Goal: Book appointment/travel/reservation

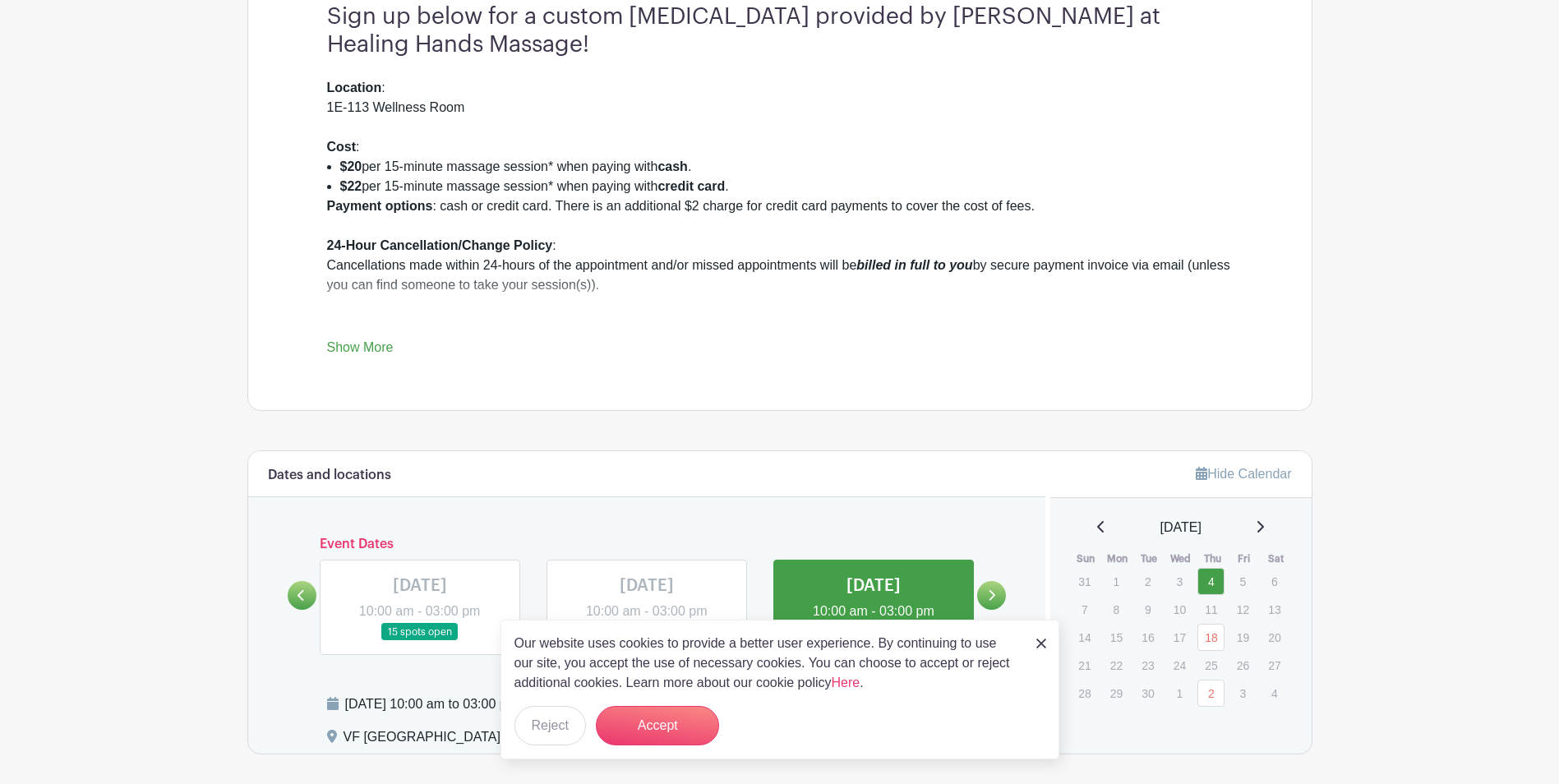
scroll to position [657, 0]
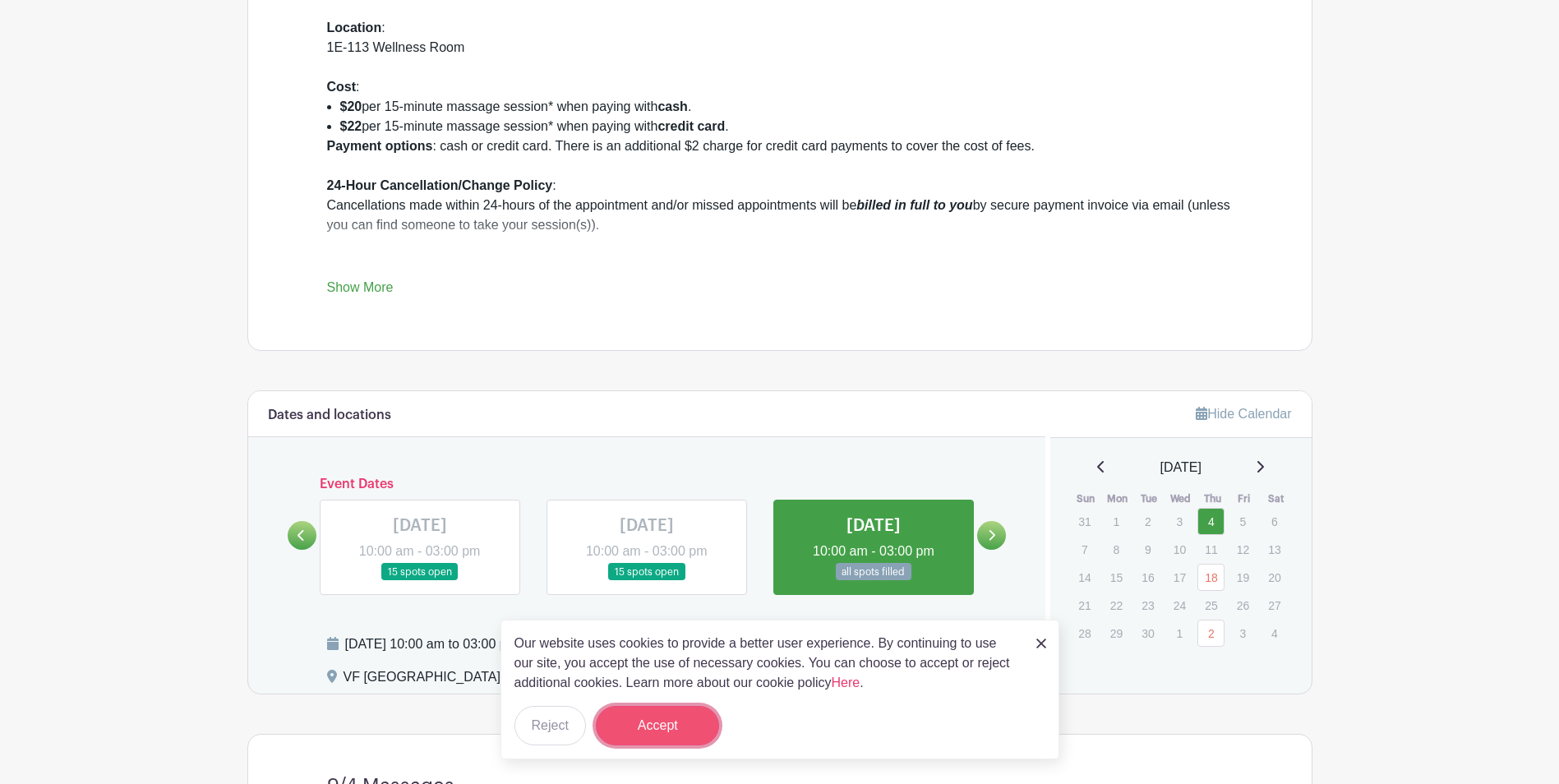
click at [661, 729] on button "Accept" at bounding box center [657, 726] width 123 height 40
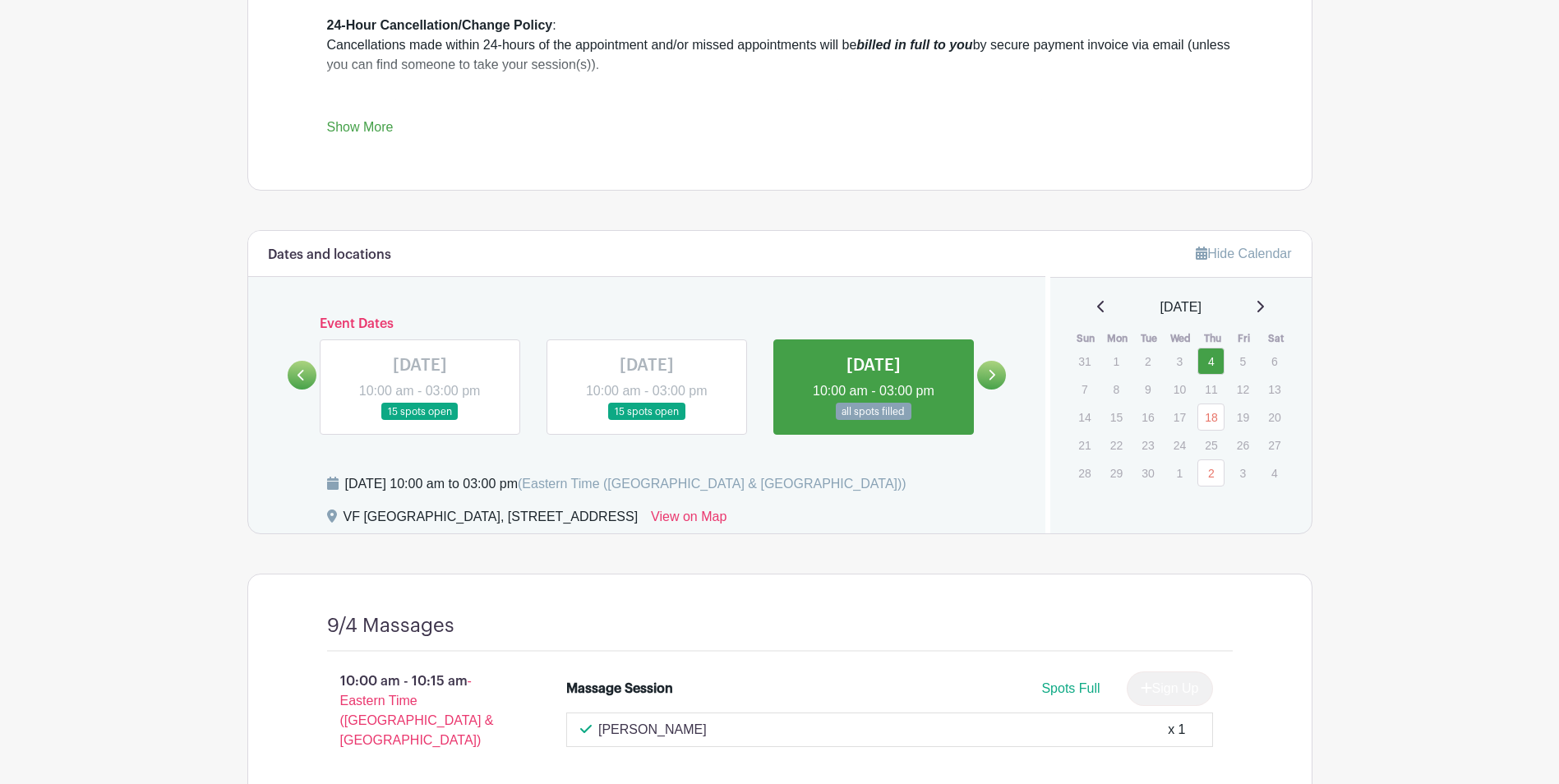
scroll to position [822, 0]
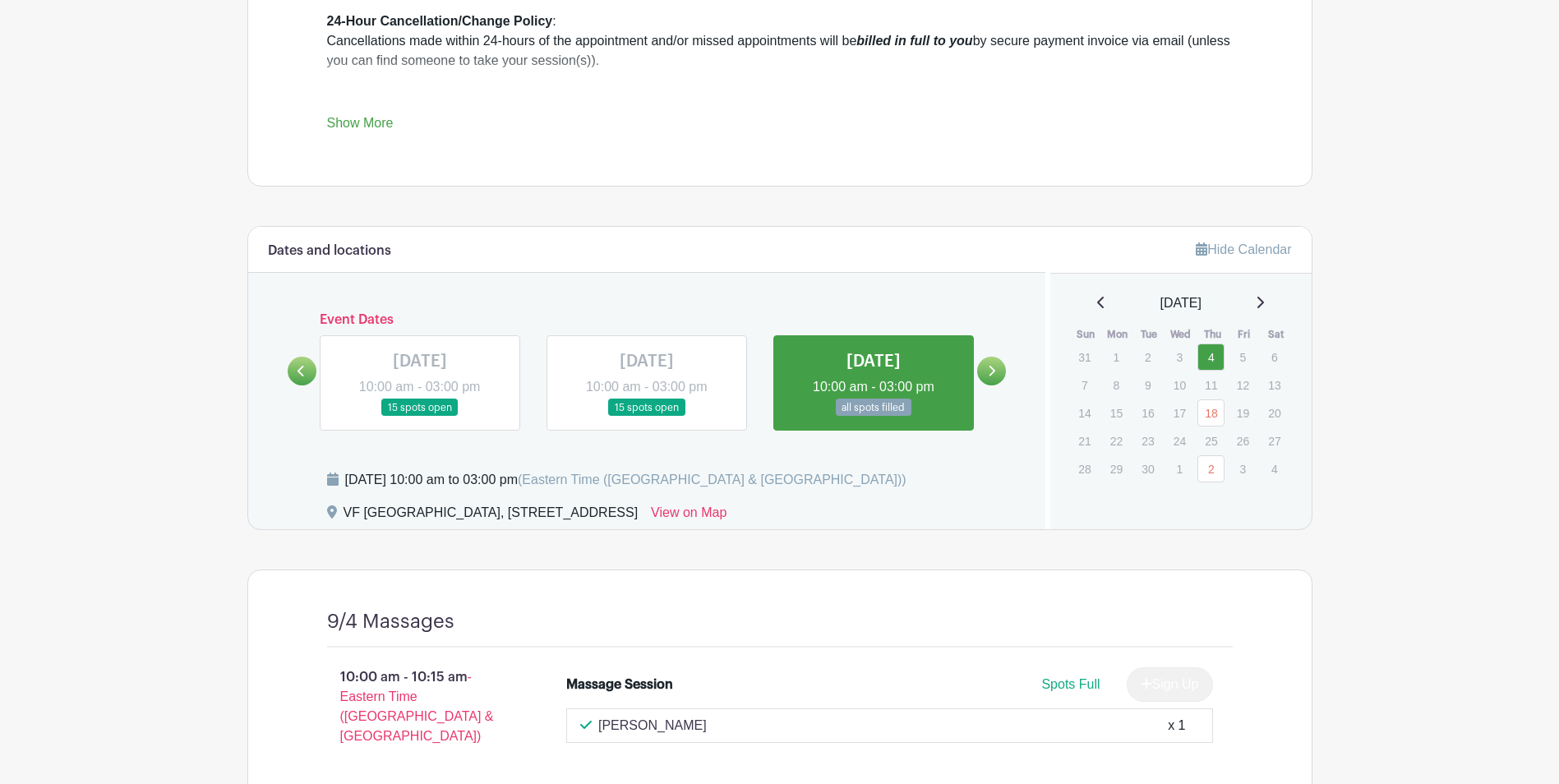
click at [996, 368] on link at bounding box center [991, 371] width 29 height 29
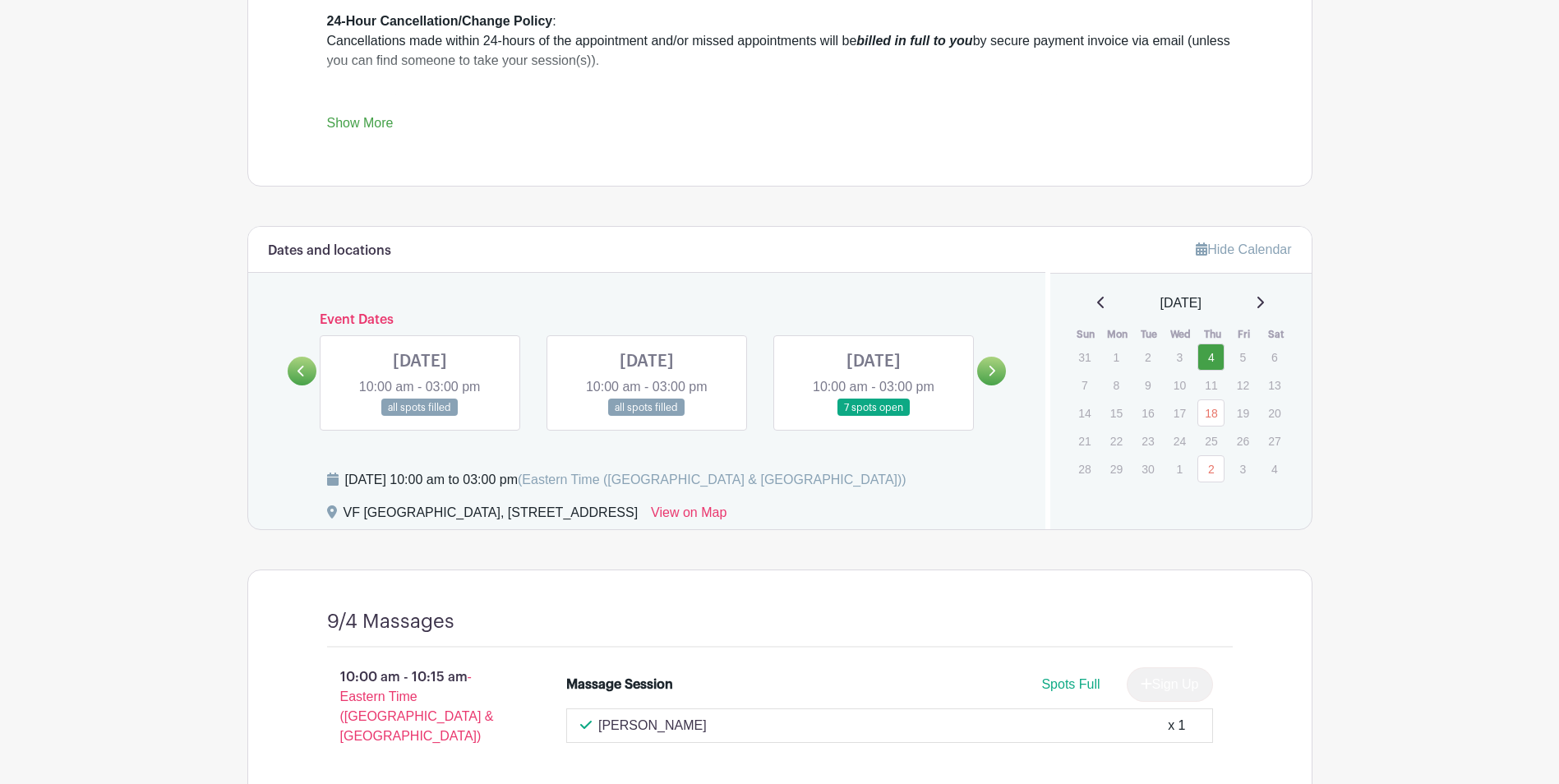
click at [996, 368] on link at bounding box center [991, 371] width 29 height 29
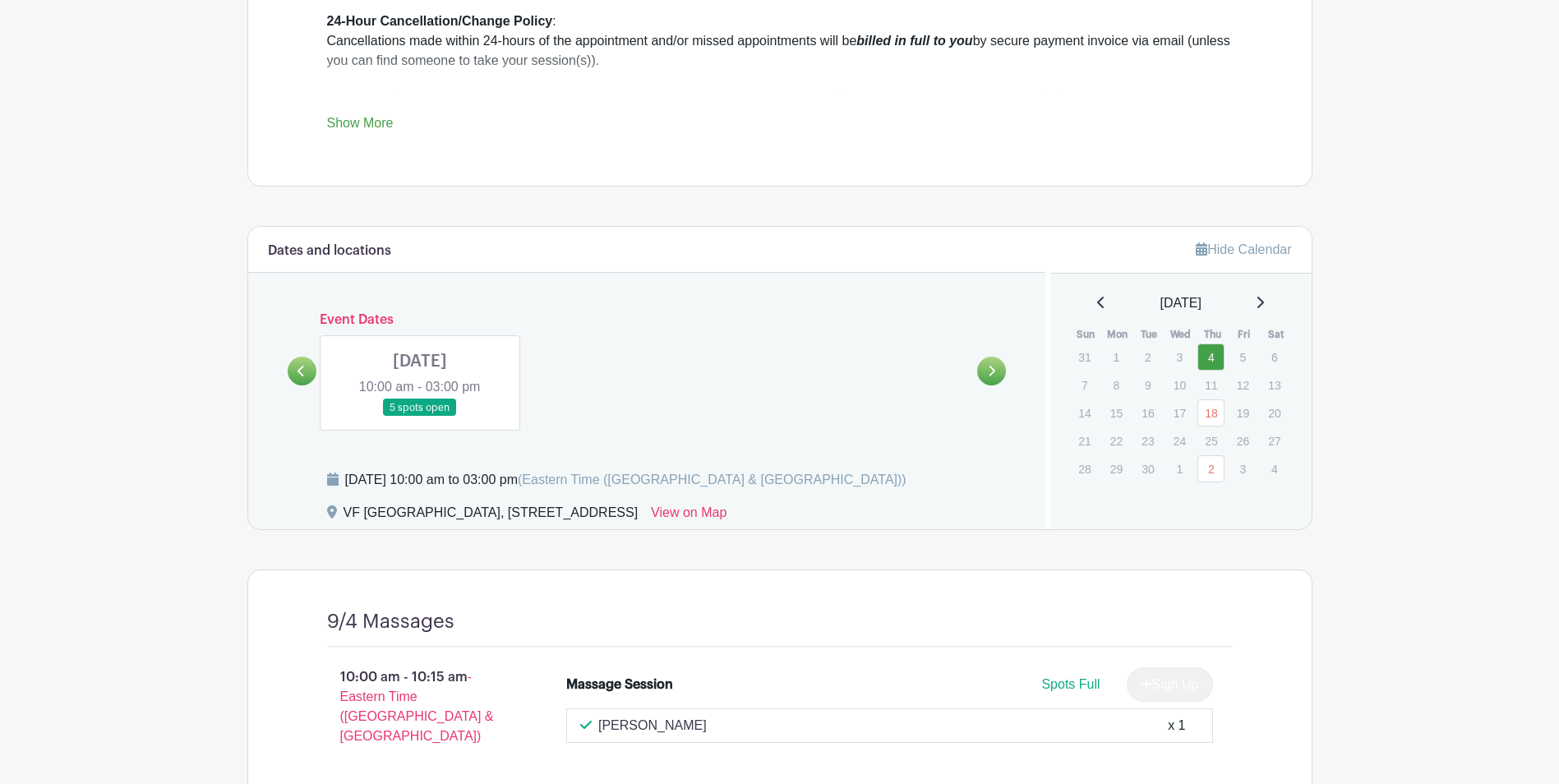
click at [296, 368] on link at bounding box center [302, 371] width 29 height 29
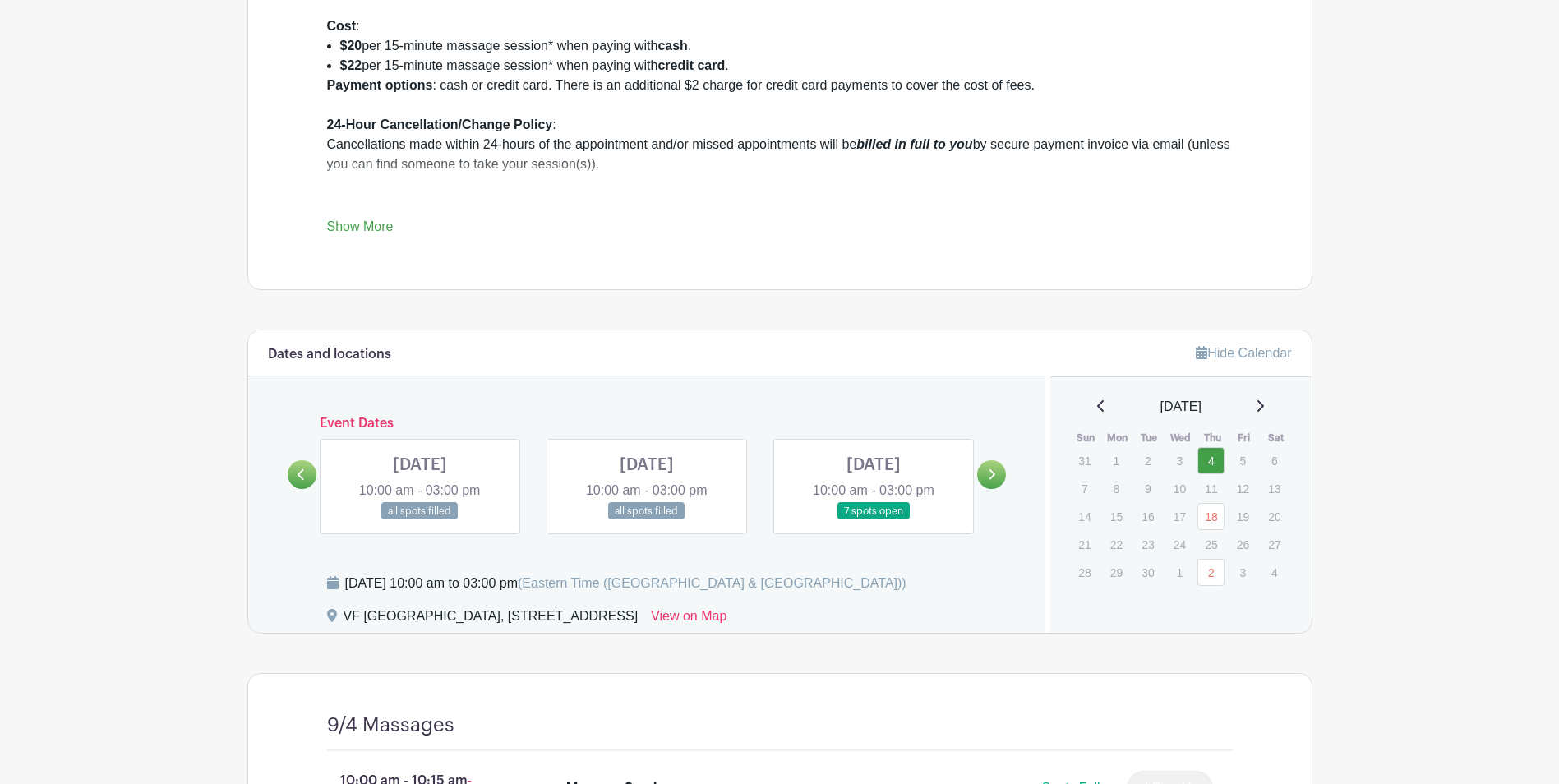
scroll to position [657, 0]
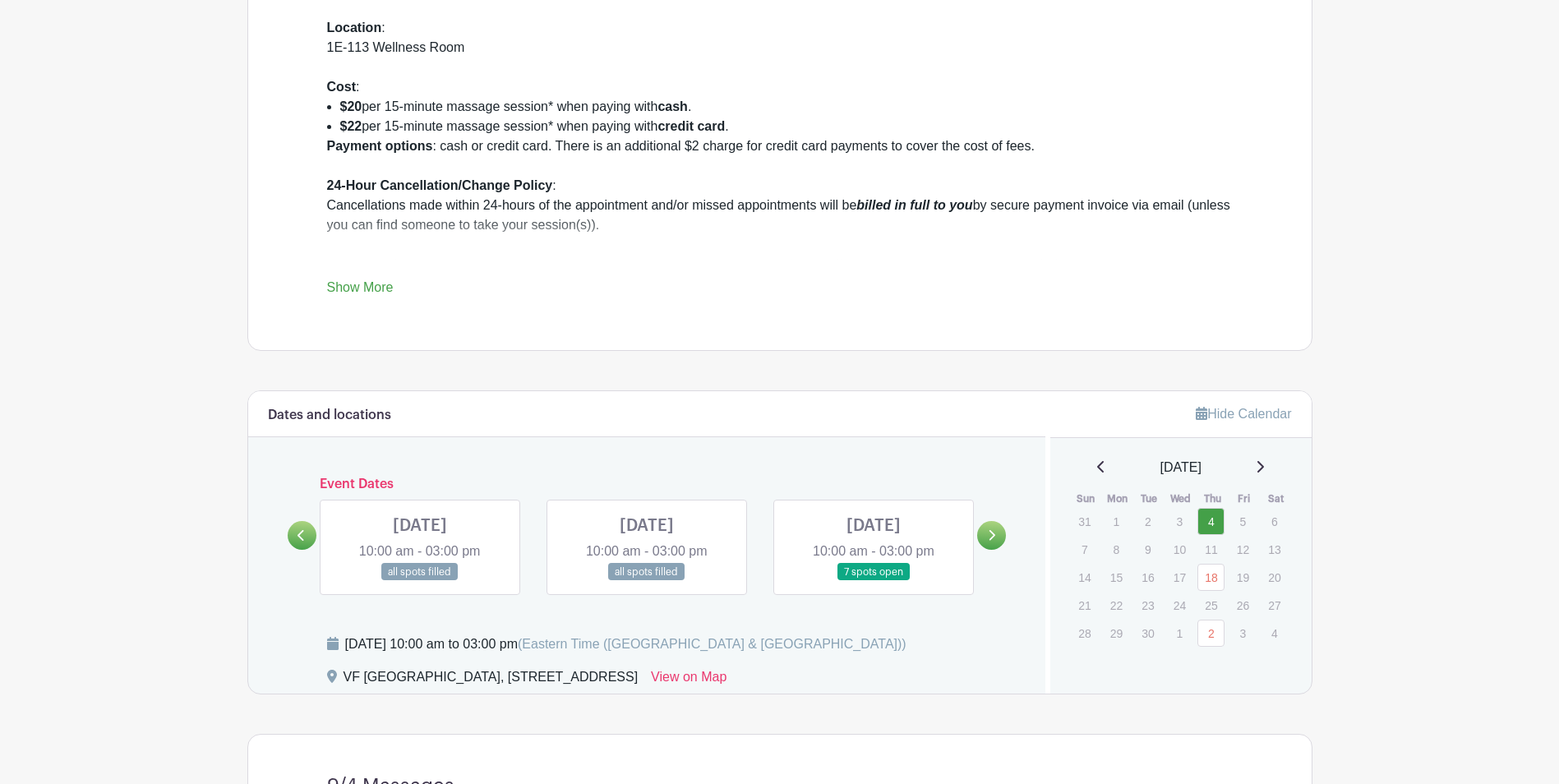
click at [299, 535] on icon at bounding box center [300, 535] width 6 height 11
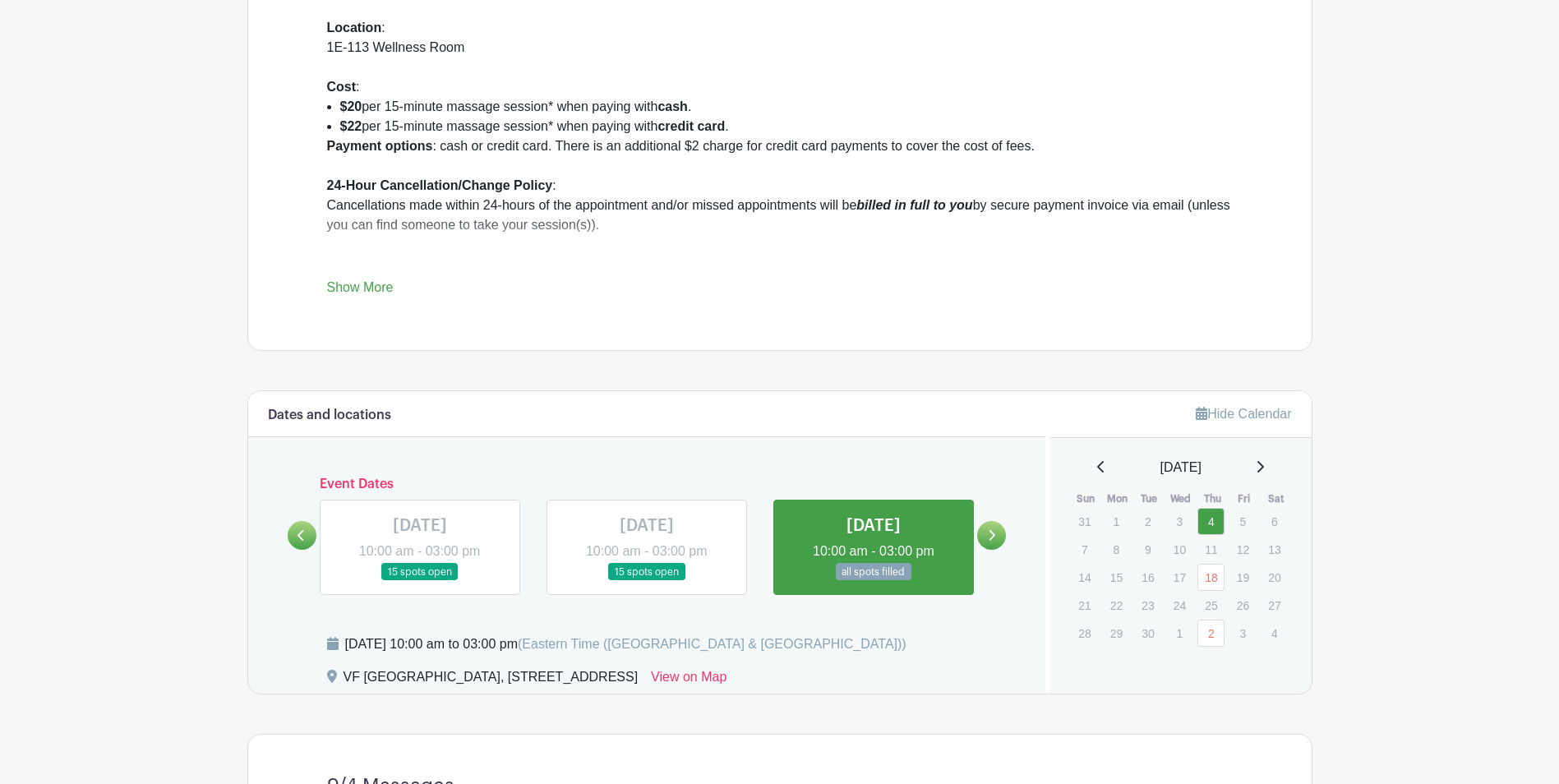
click at [986, 533] on link at bounding box center [991, 535] width 29 height 29
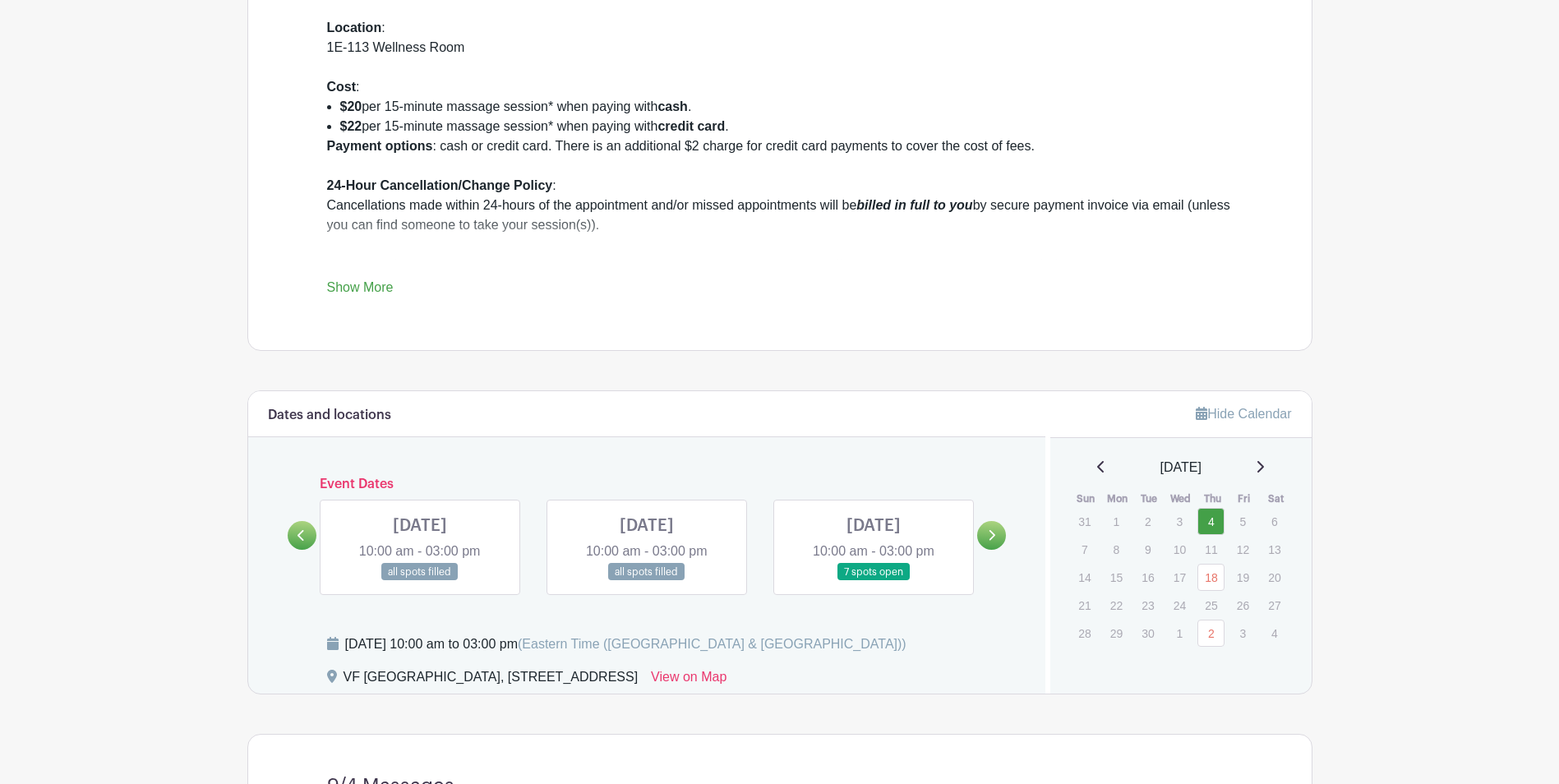
click at [647, 581] on link at bounding box center [647, 581] width 0 height 0
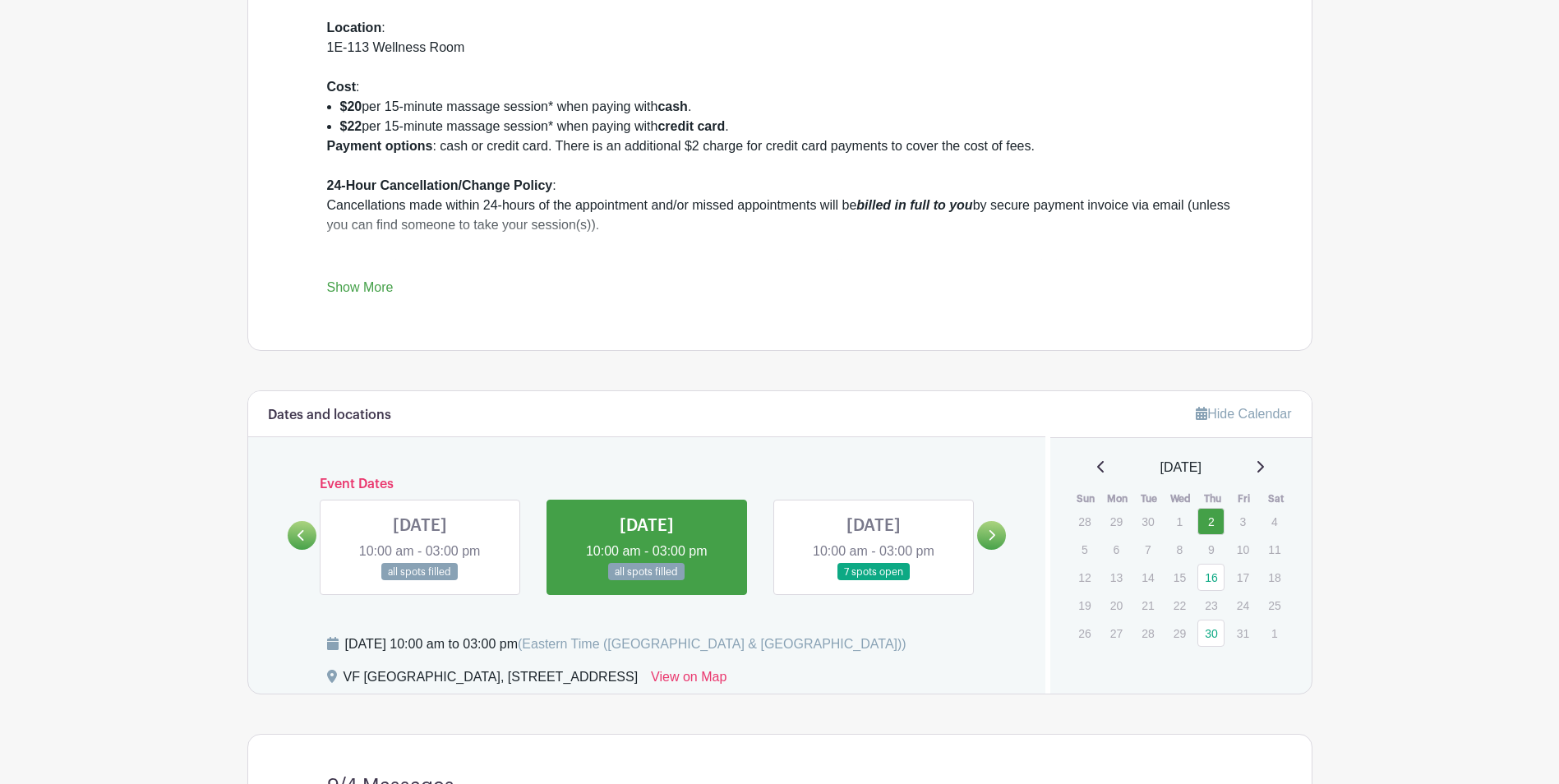
click at [647, 581] on link at bounding box center [647, 581] width 0 height 0
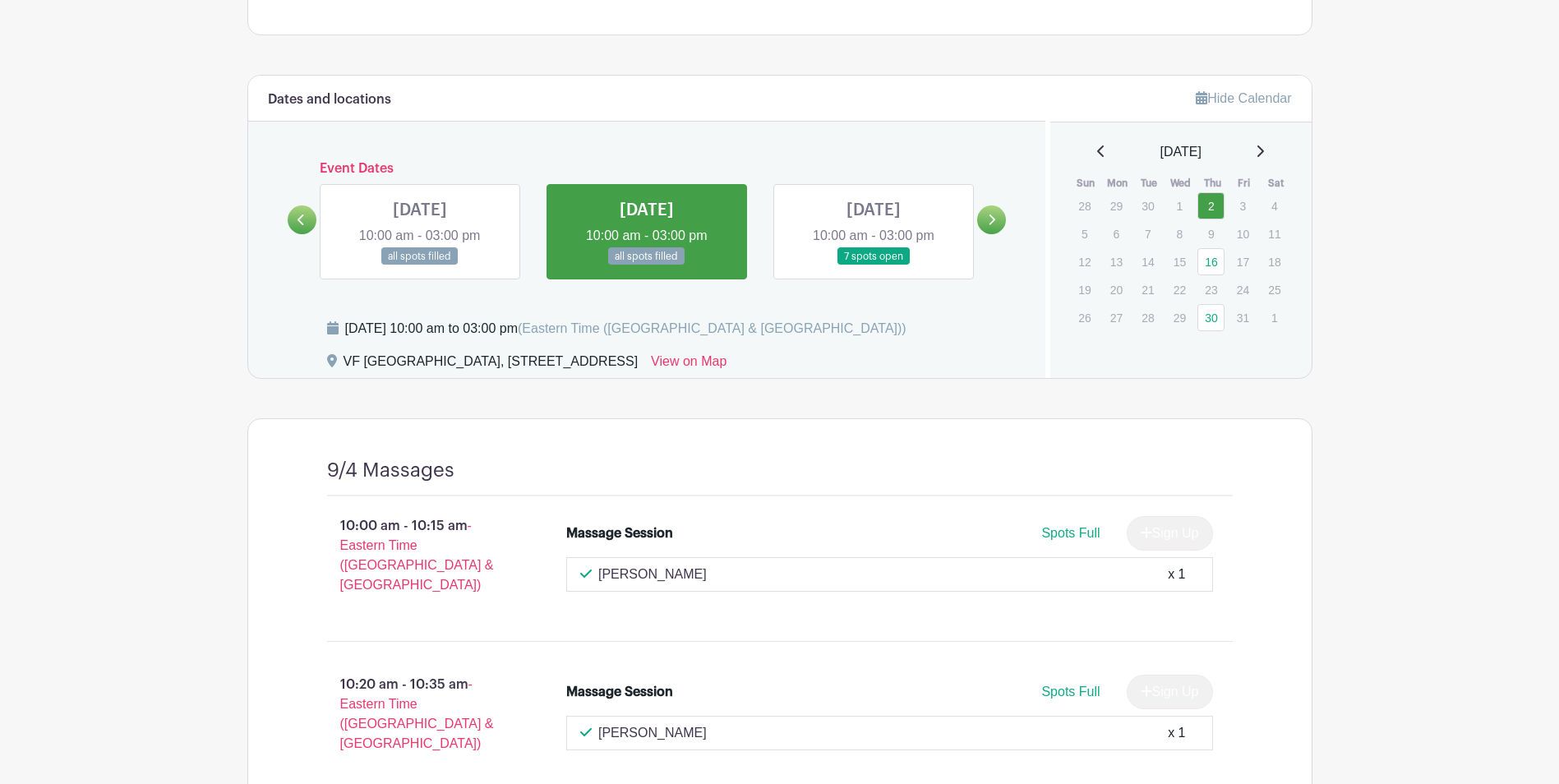
scroll to position [985, 0]
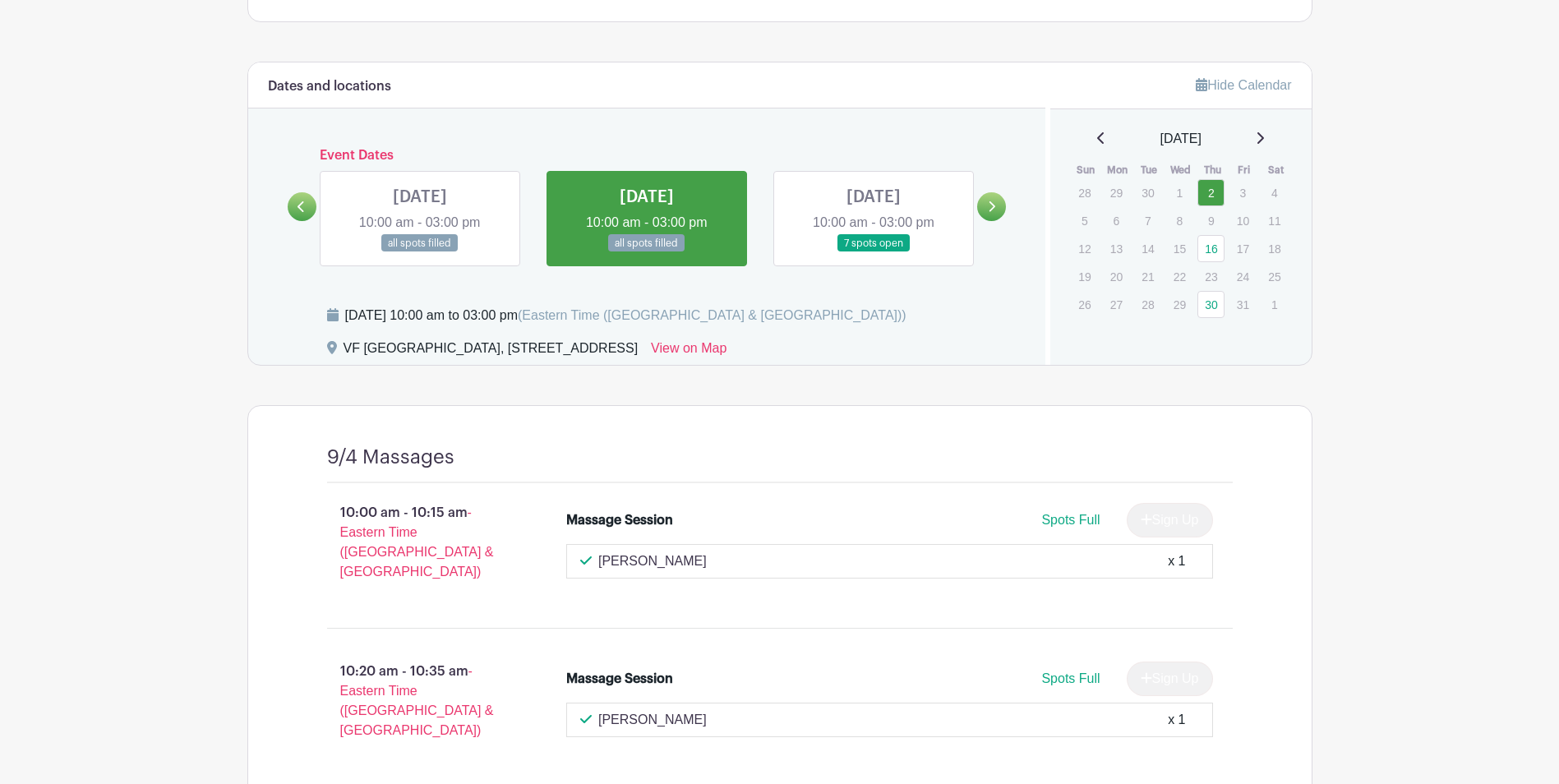
click at [647, 252] on link at bounding box center [647, 252] width 0 height 0
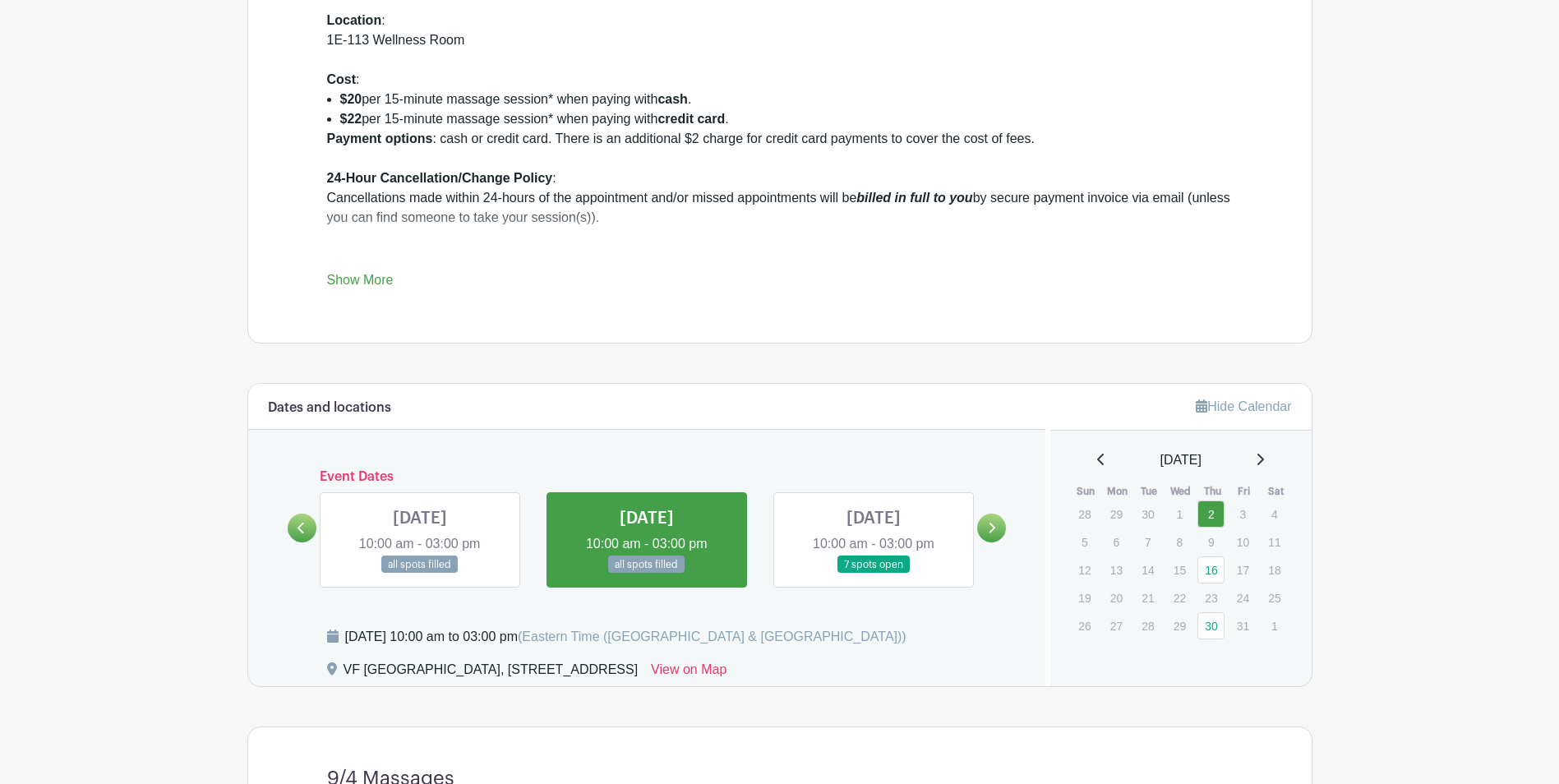
scroll to position [659, 0]
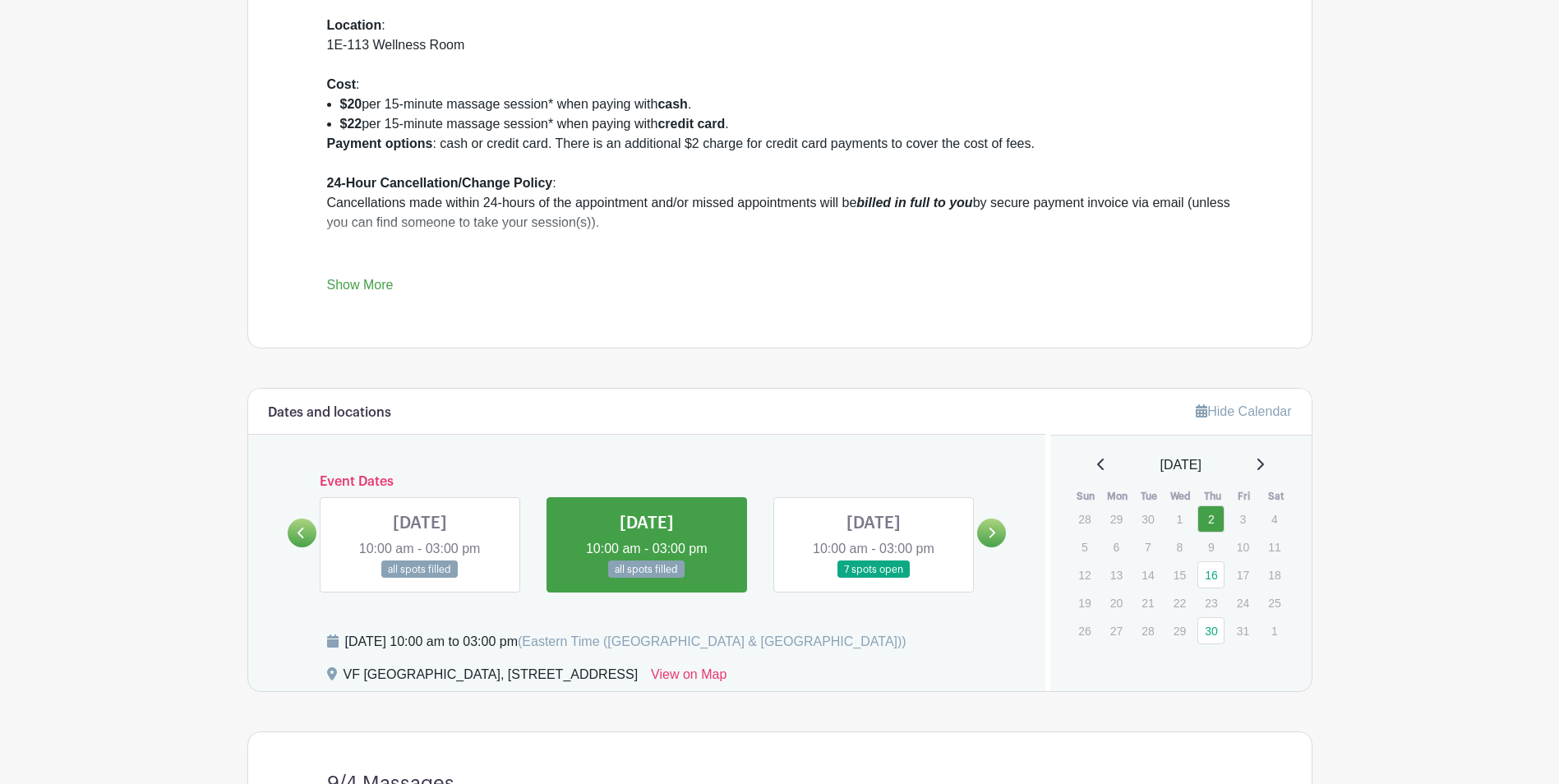
click at [647, 578] on link at bounding box center [647, 578] width 0 height 0
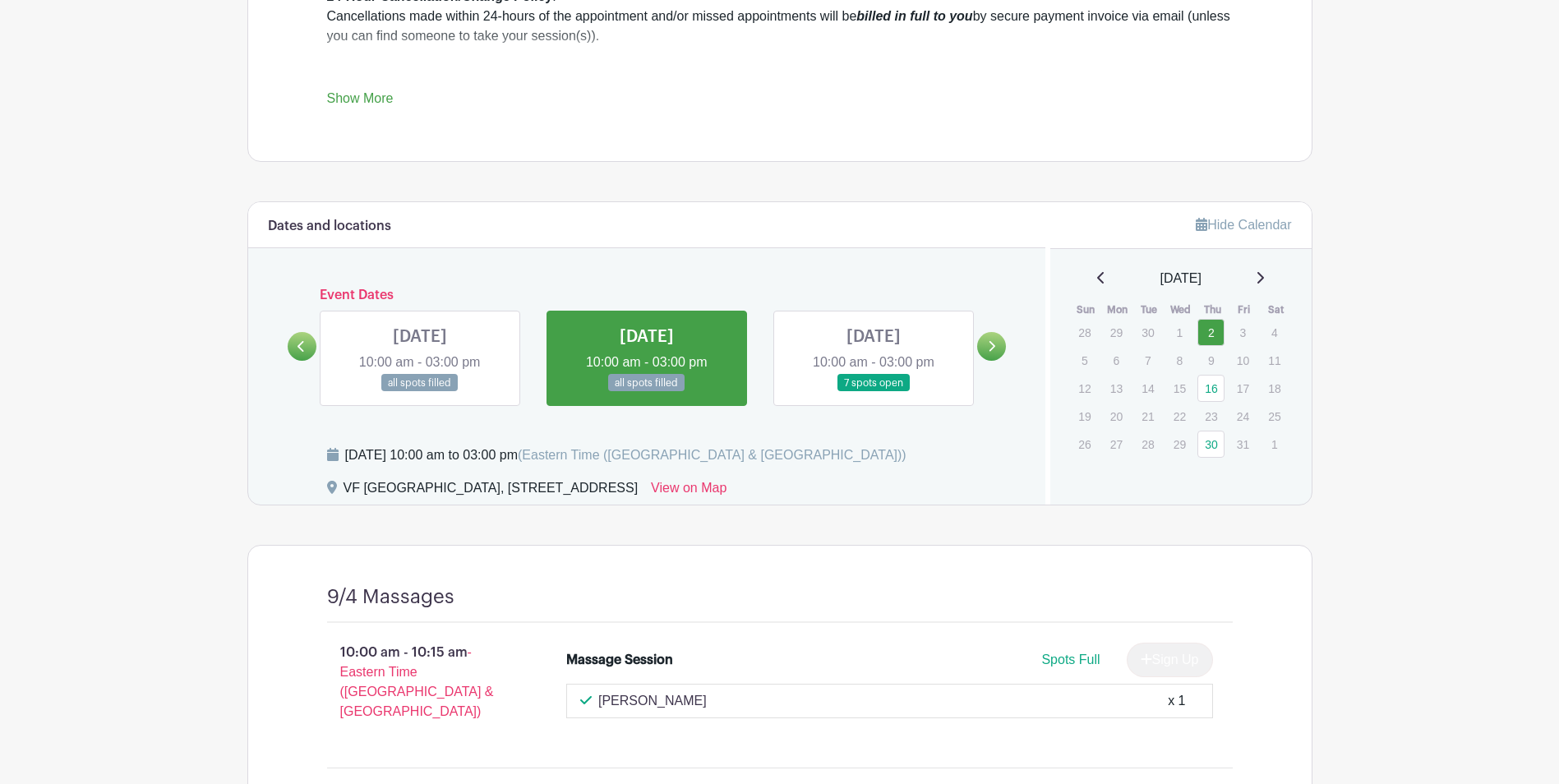
scroll to position [906, 0]
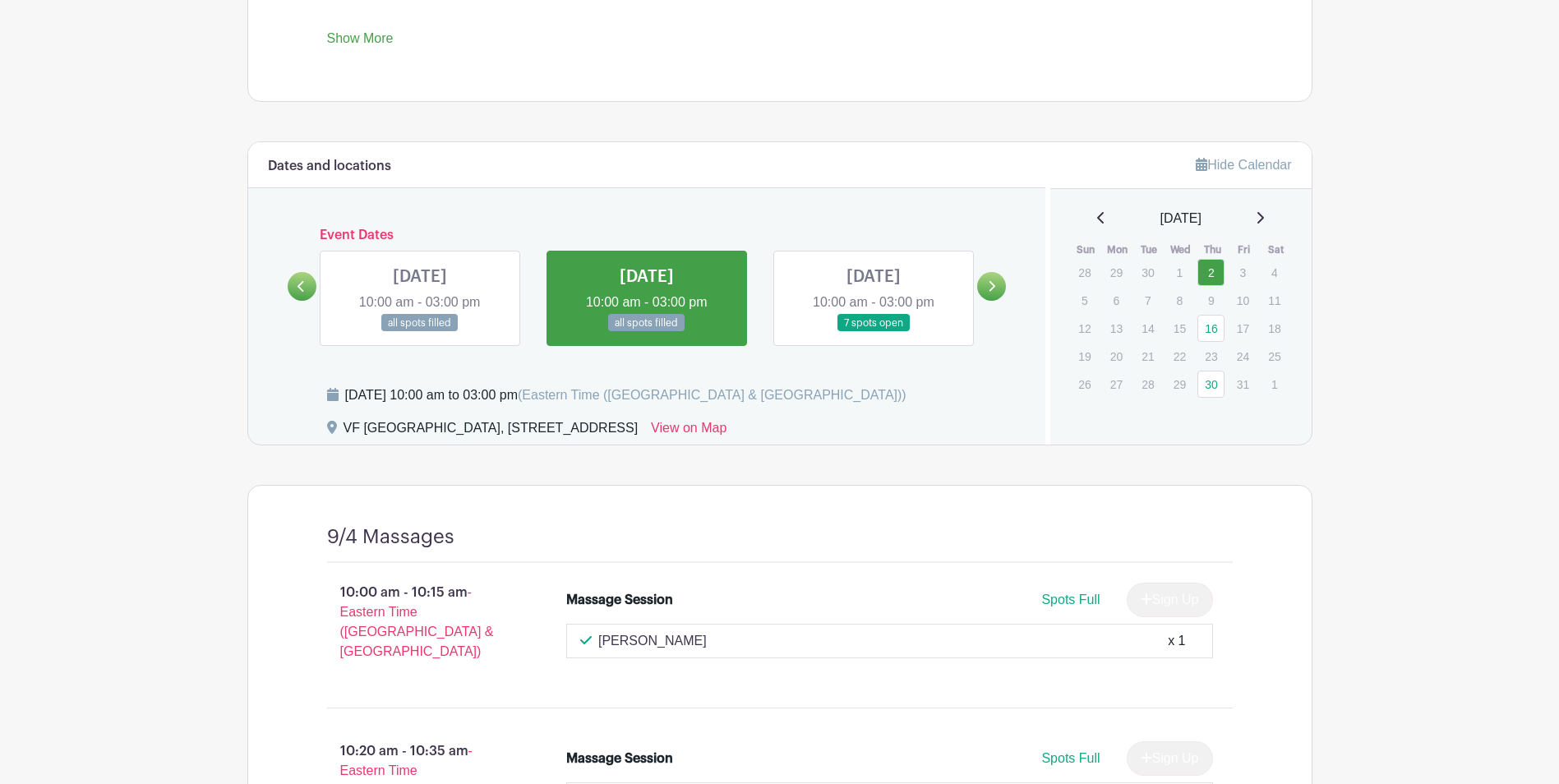
click at [873, 331] on link at bounding box center [873, 331] width 0 height 0
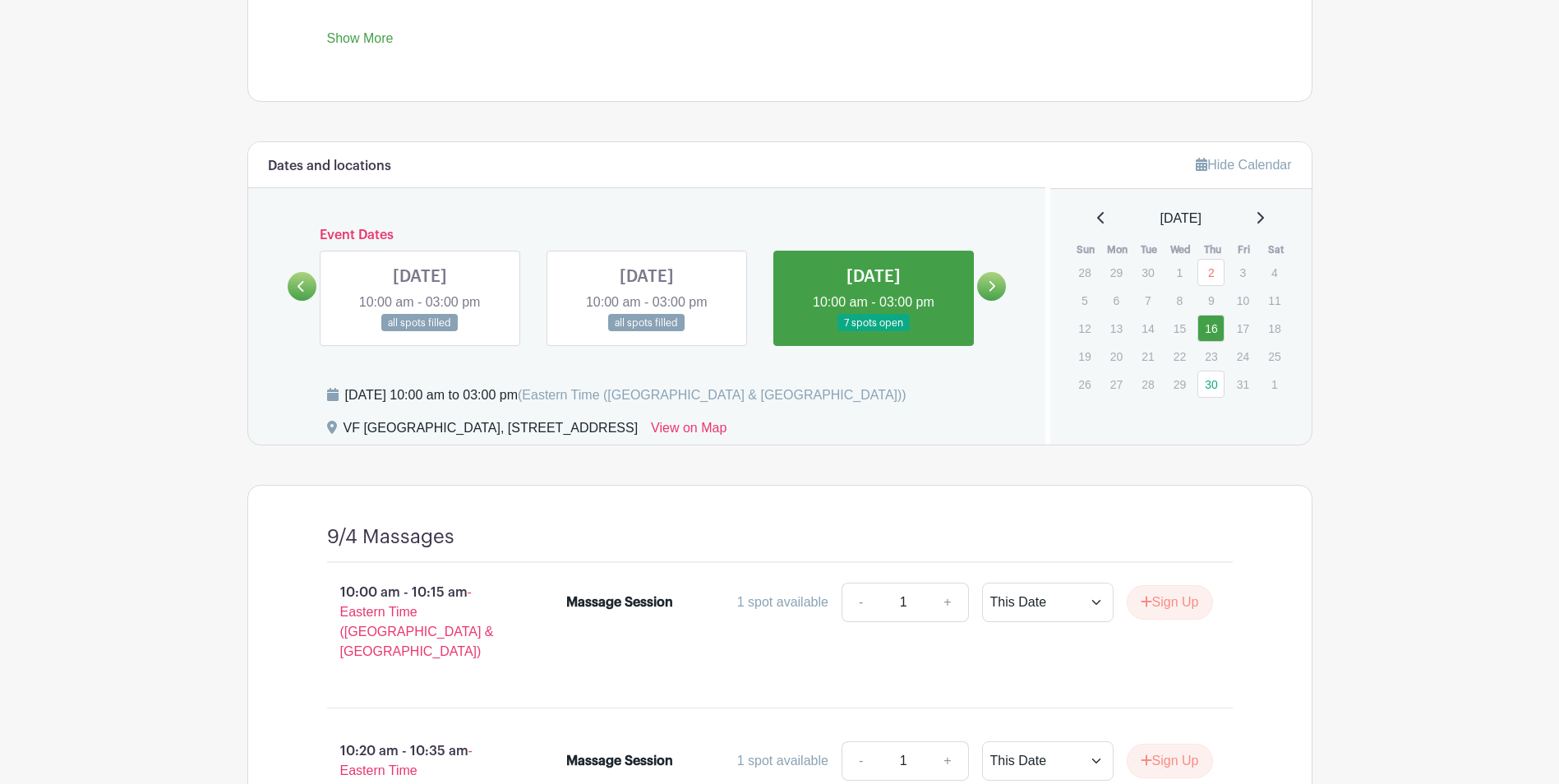
click at [647, 331] on link at bounding box center [647, 331] width 0 height 0
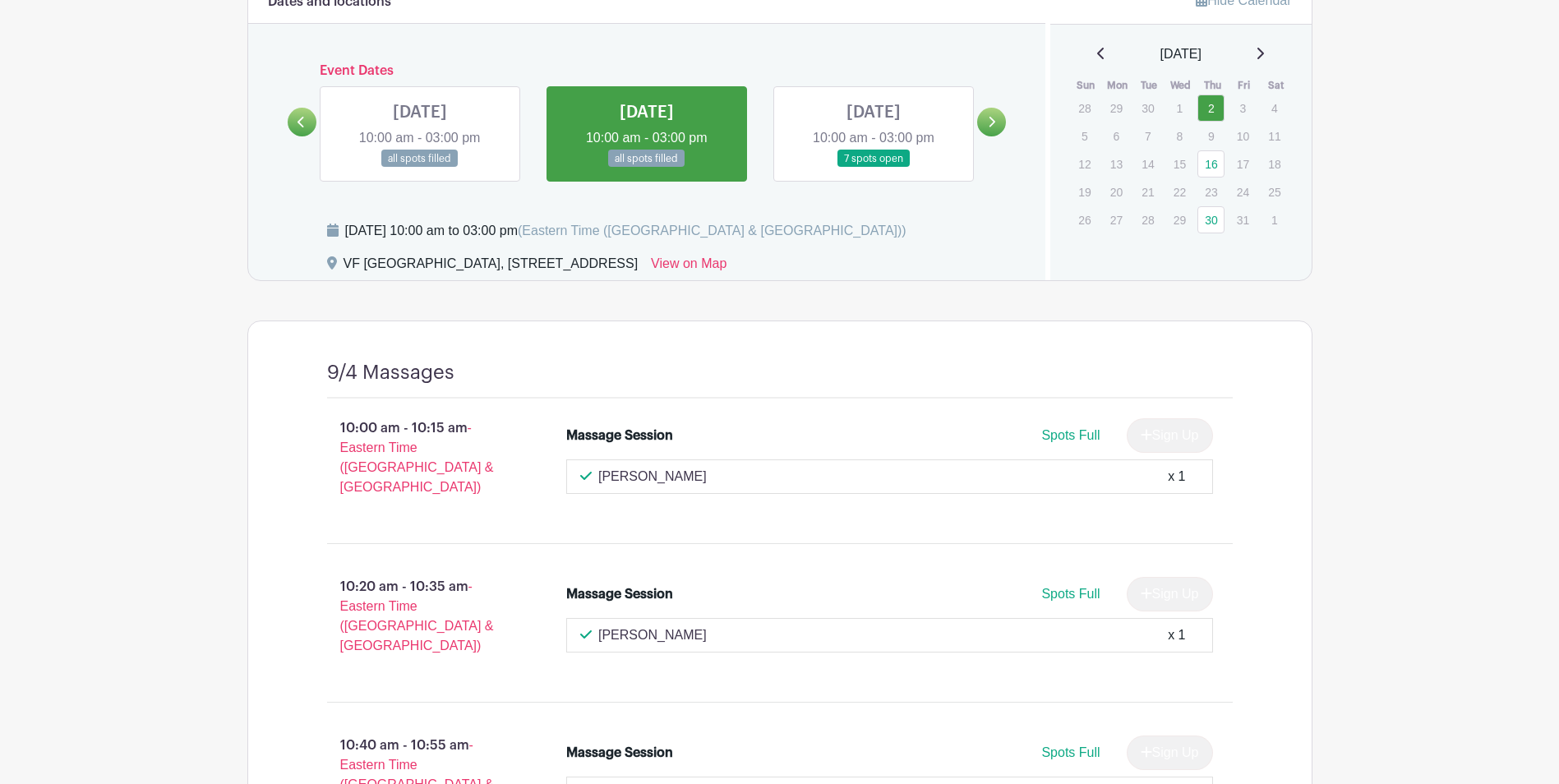
scroll to position [824, 0]
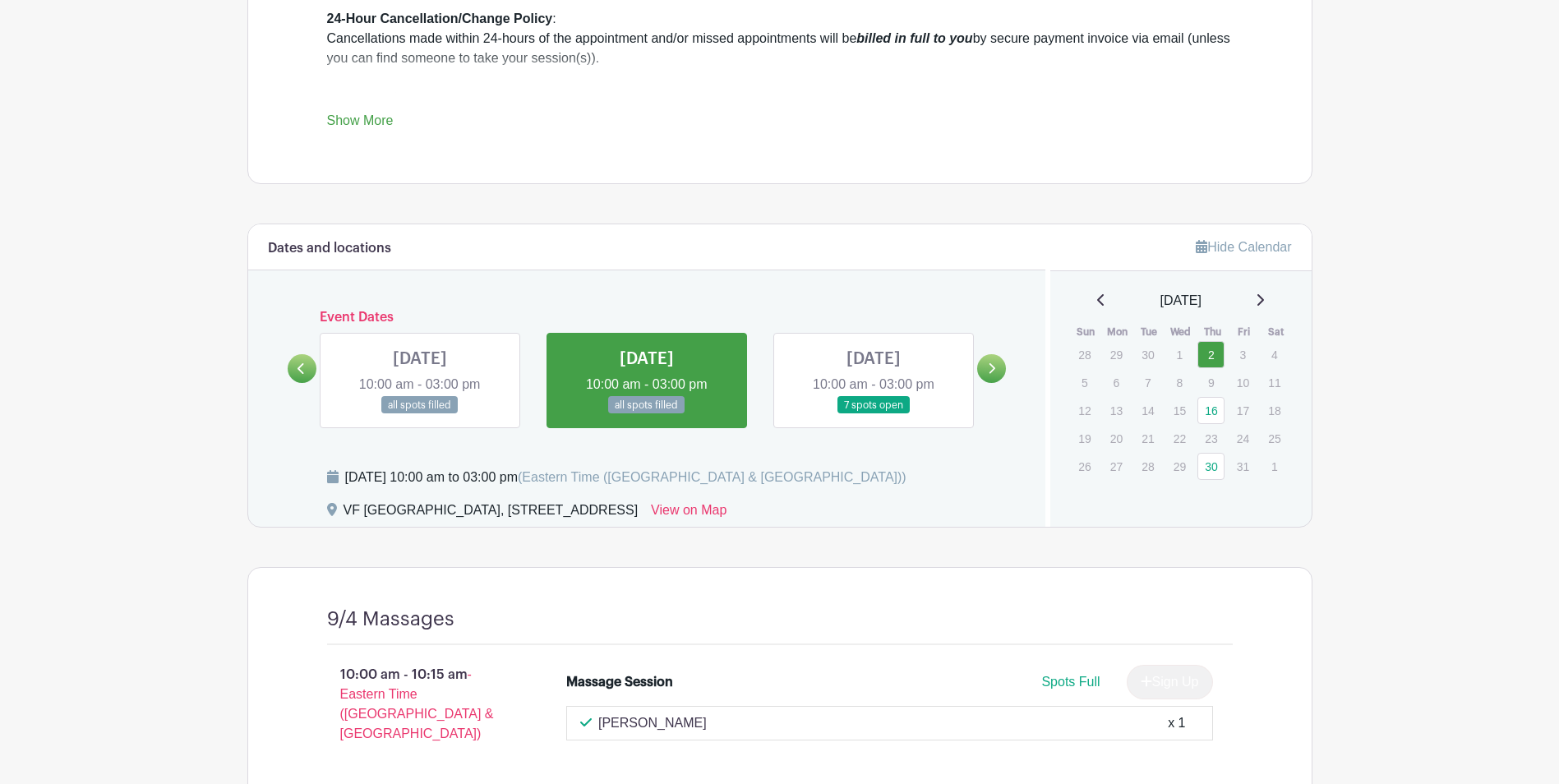
click at [873, 414] on link at bounding box center [873, 414] width 0 height 0
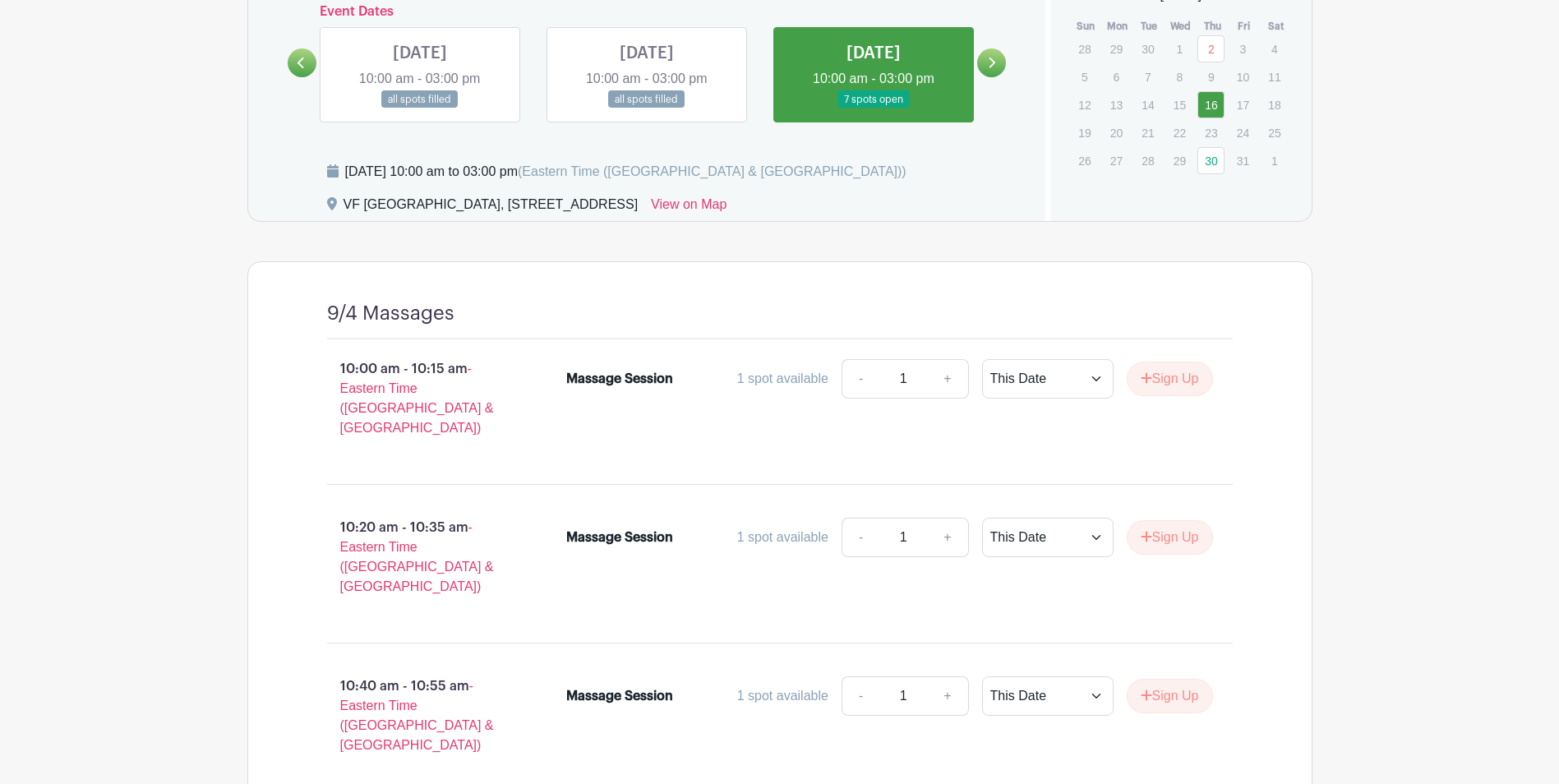
scroll to position [965, 0]
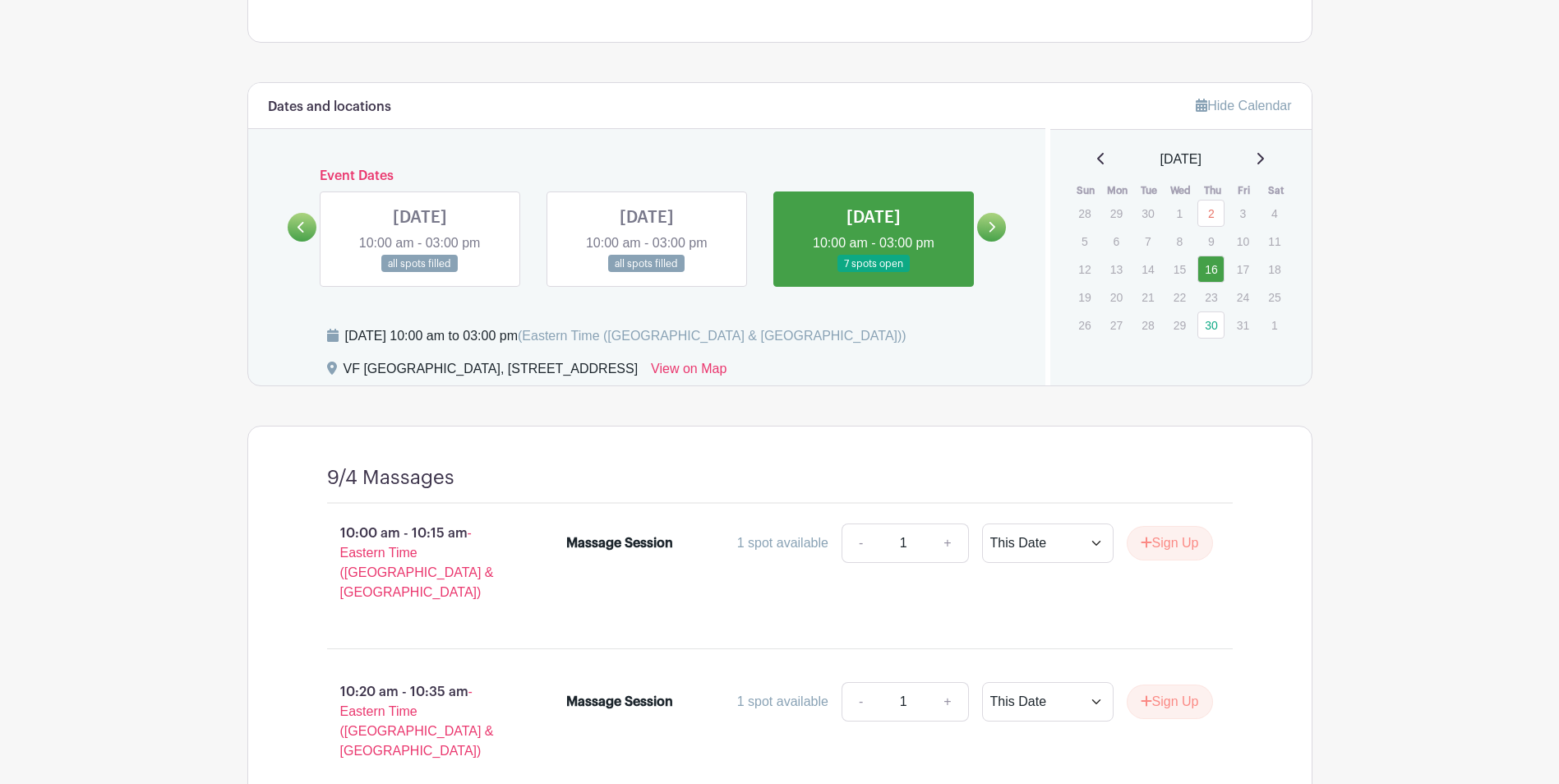
click at [990, 224] on icon at bounding box center [992, 227] width 6 height 11
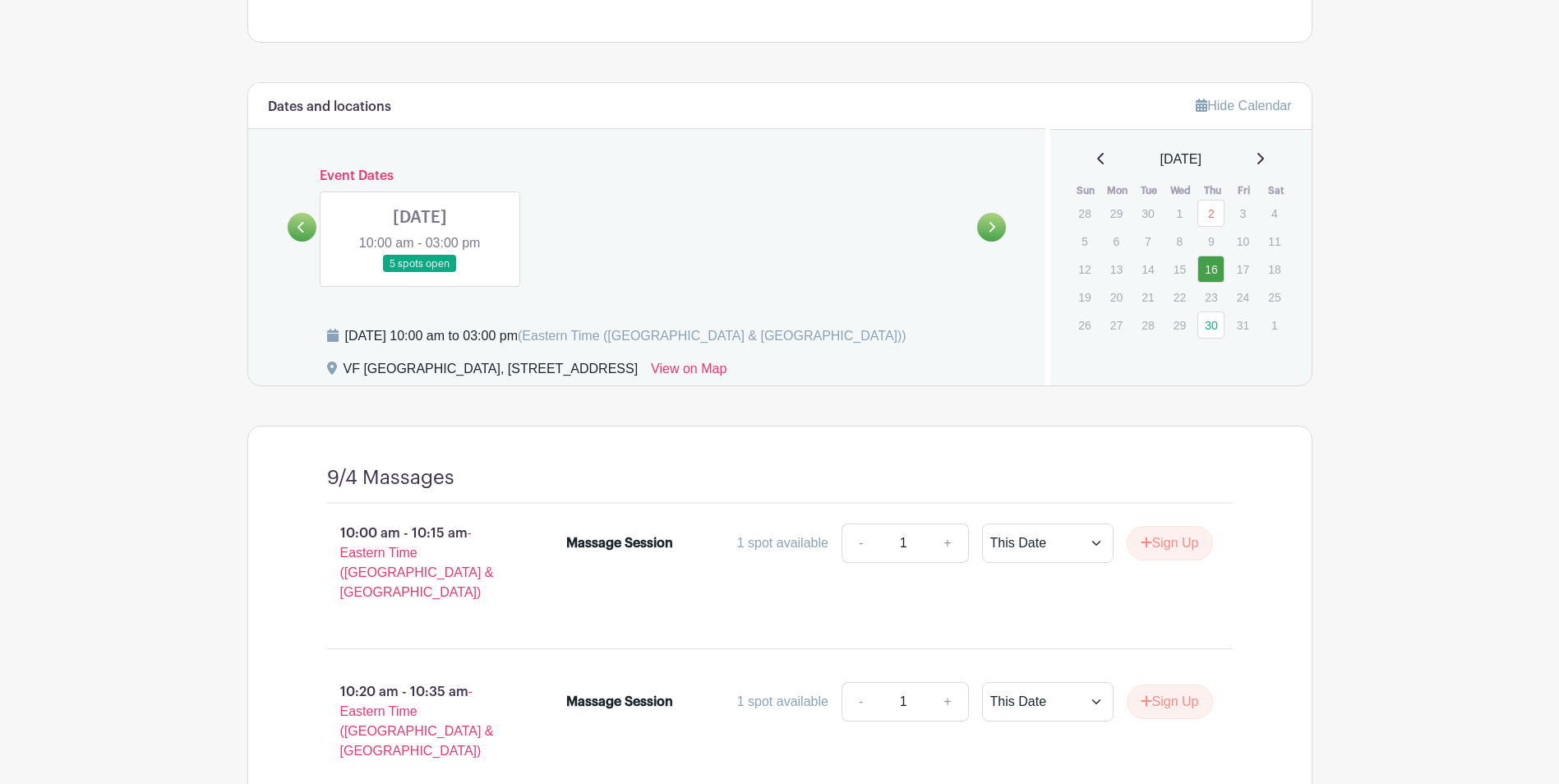
click at [420, 273] on link at bounding box center [420, 273] width 0 height 0
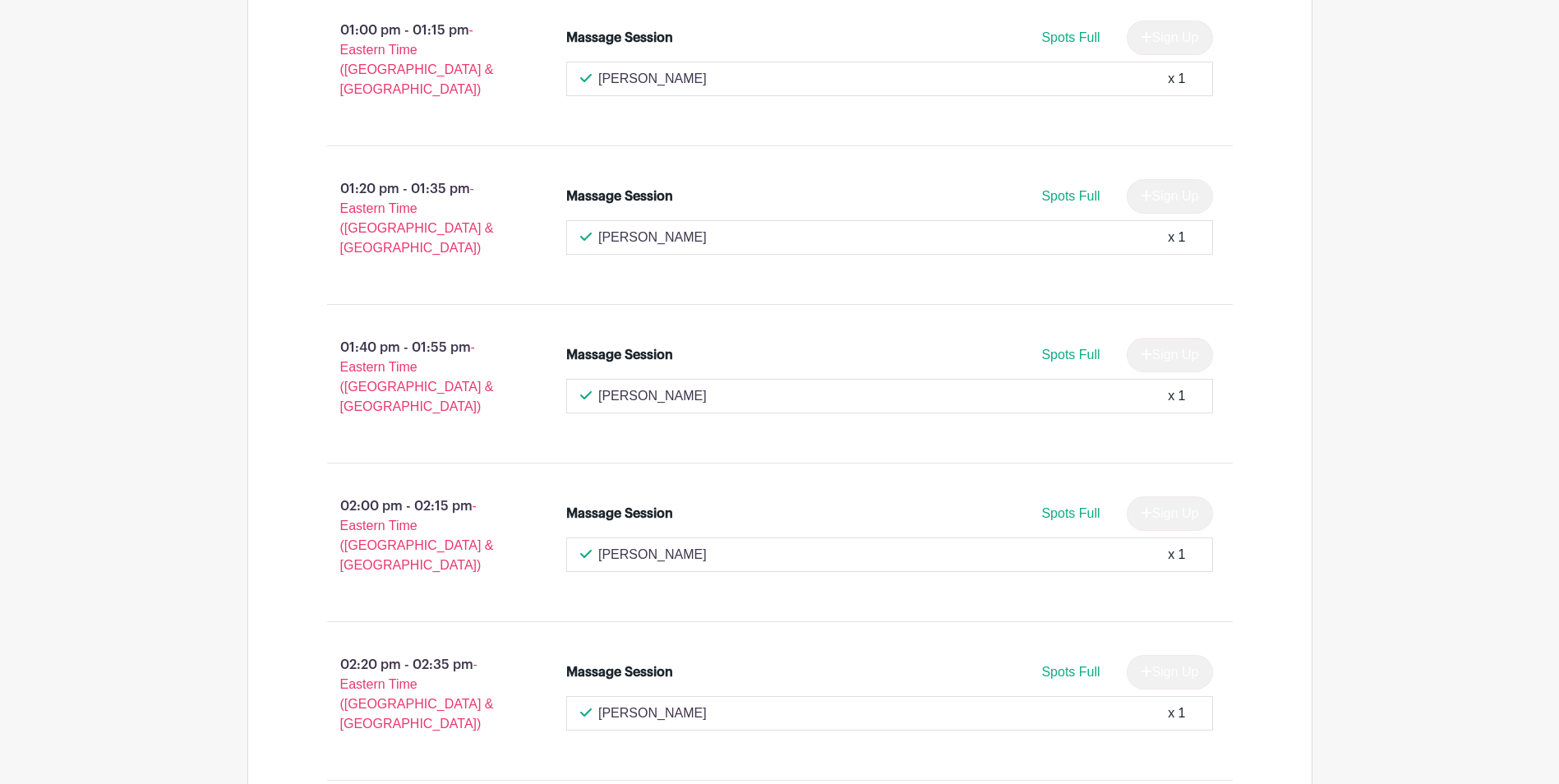
scroll to position [2943, 0]
